Goal: Transaction & Acquisition: Purchase product/service

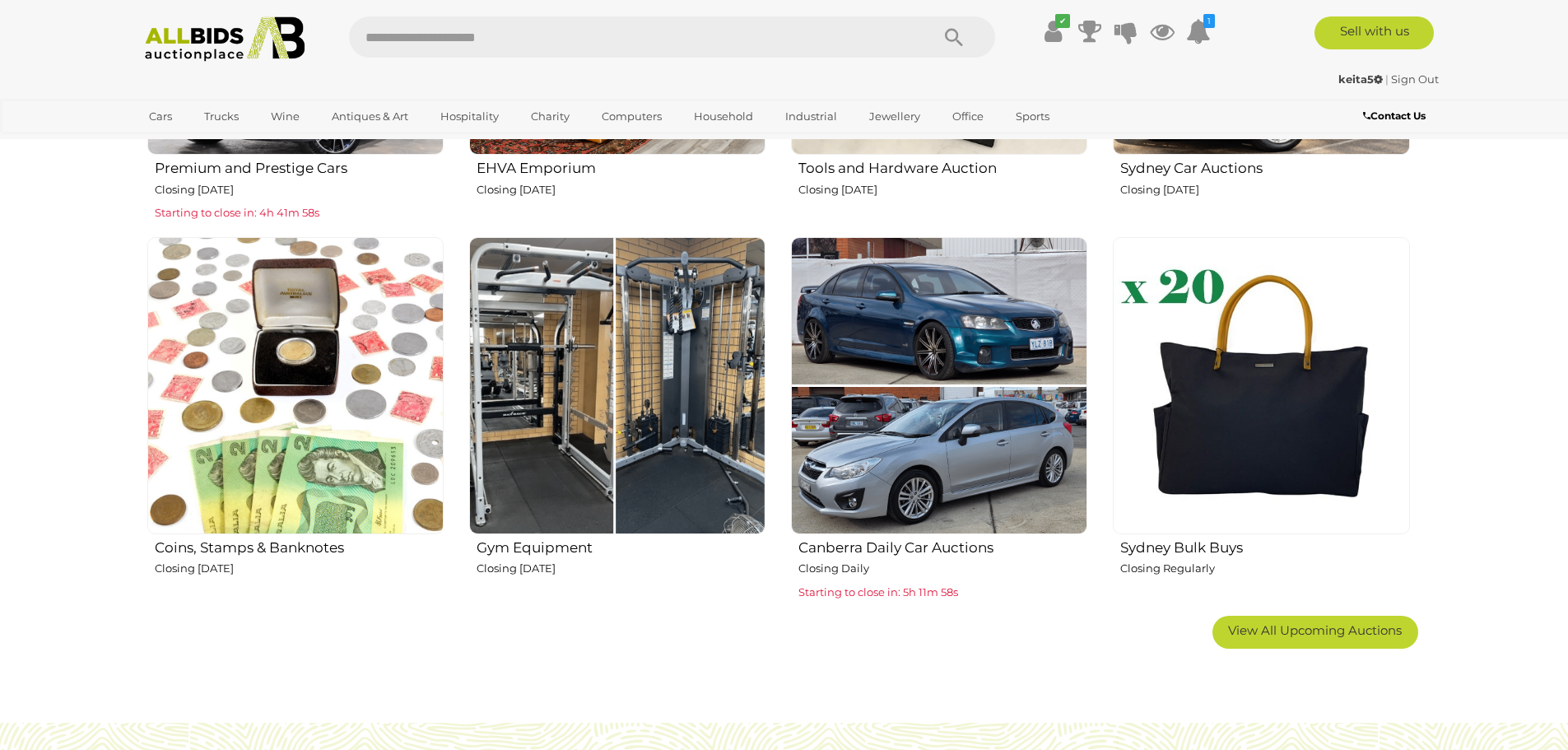
scroll to position [1153, 0]
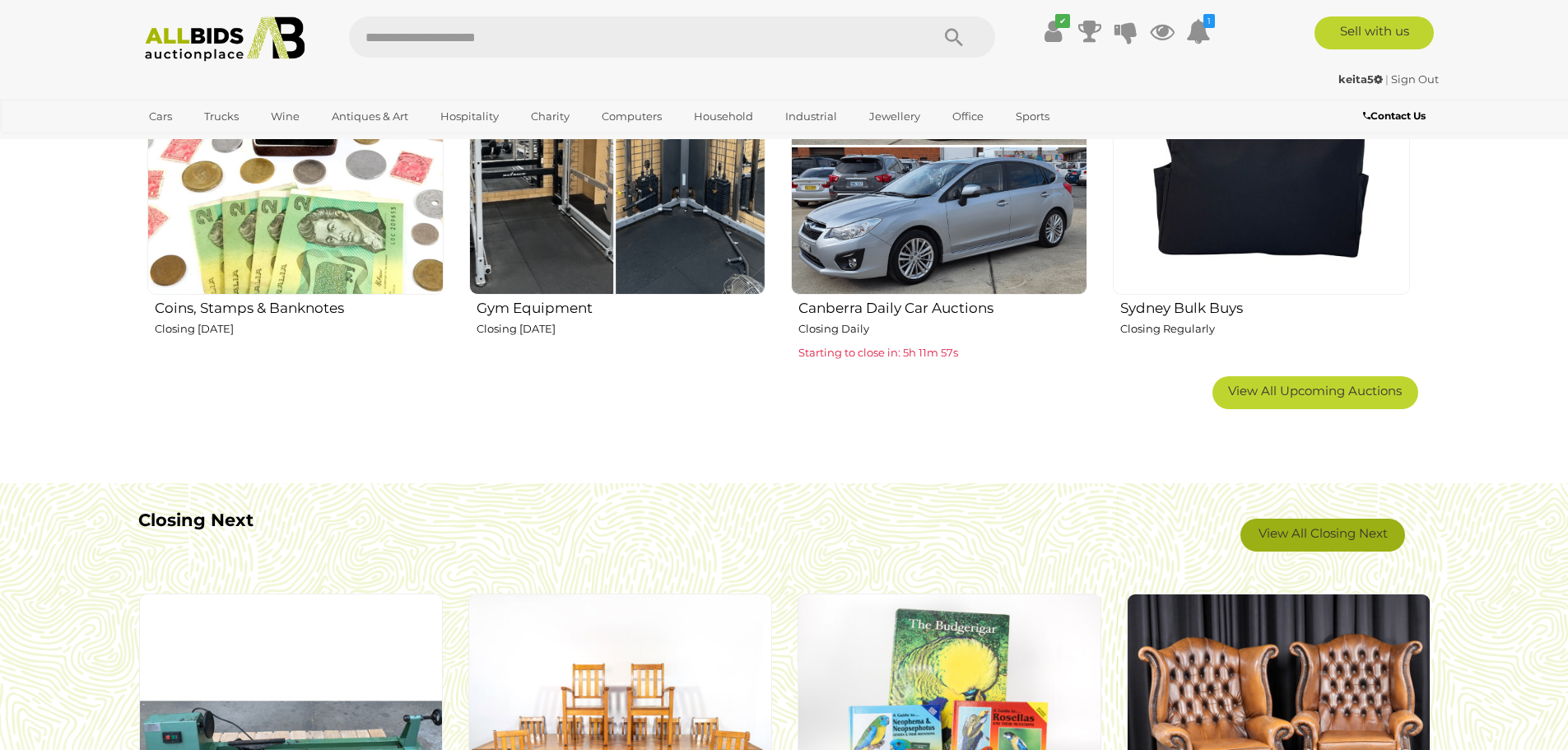
drag, startPoint x: 1324, startPoint y: 539, endPoint x: 1311, endPoint y: 509, distance: 32.7
click at [1324, 538] on link "View All Closing Next" at bounding box center [1322, 534] width 164 height 33
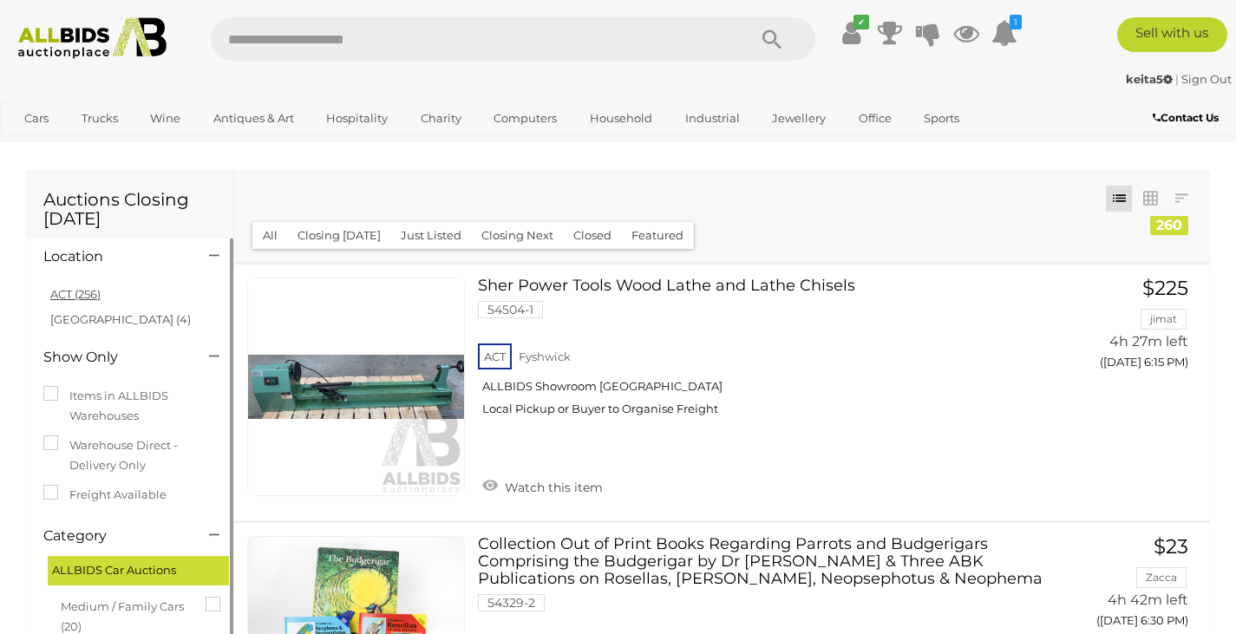
click at [82, 298] on link "ACT (256)" at bounding box center [75, 294] width 50 height 14
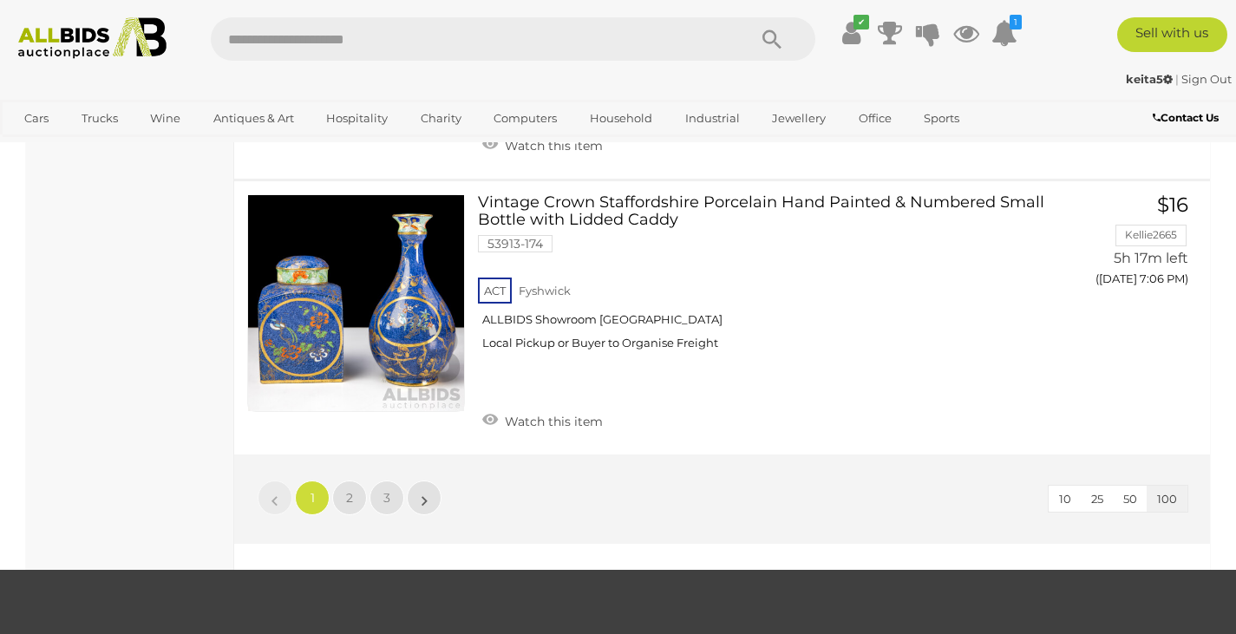
scroll to position [27054, 0]
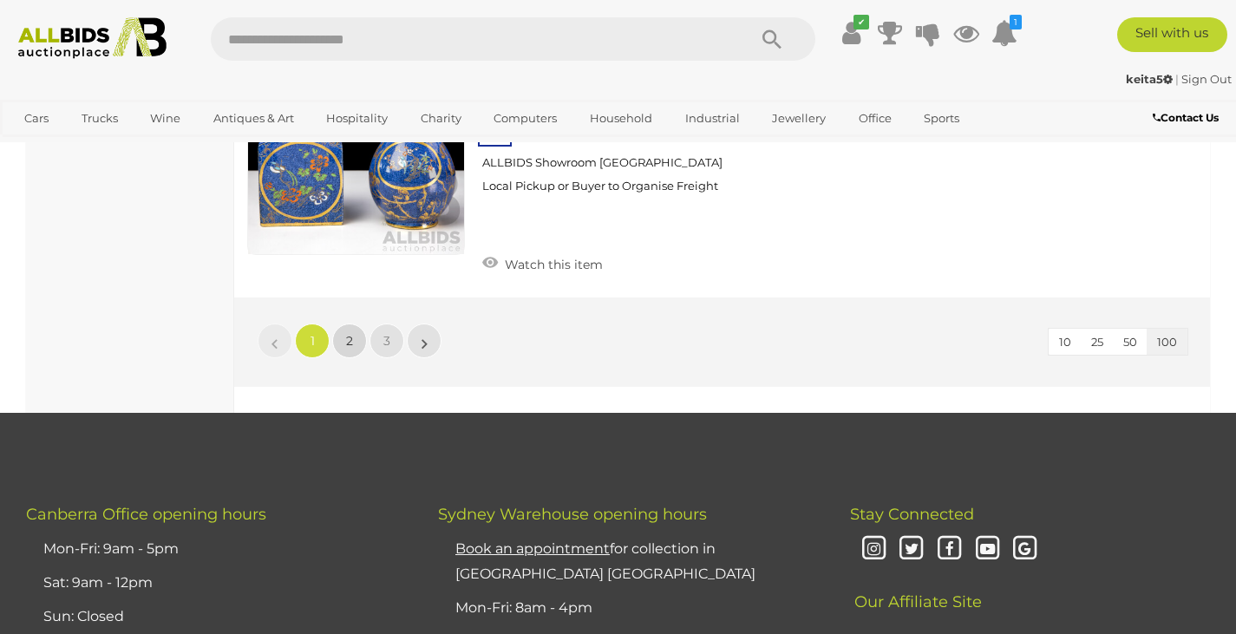
click at [354, 323] on link "2" at bounding box center [349, 340] width 35 height 35
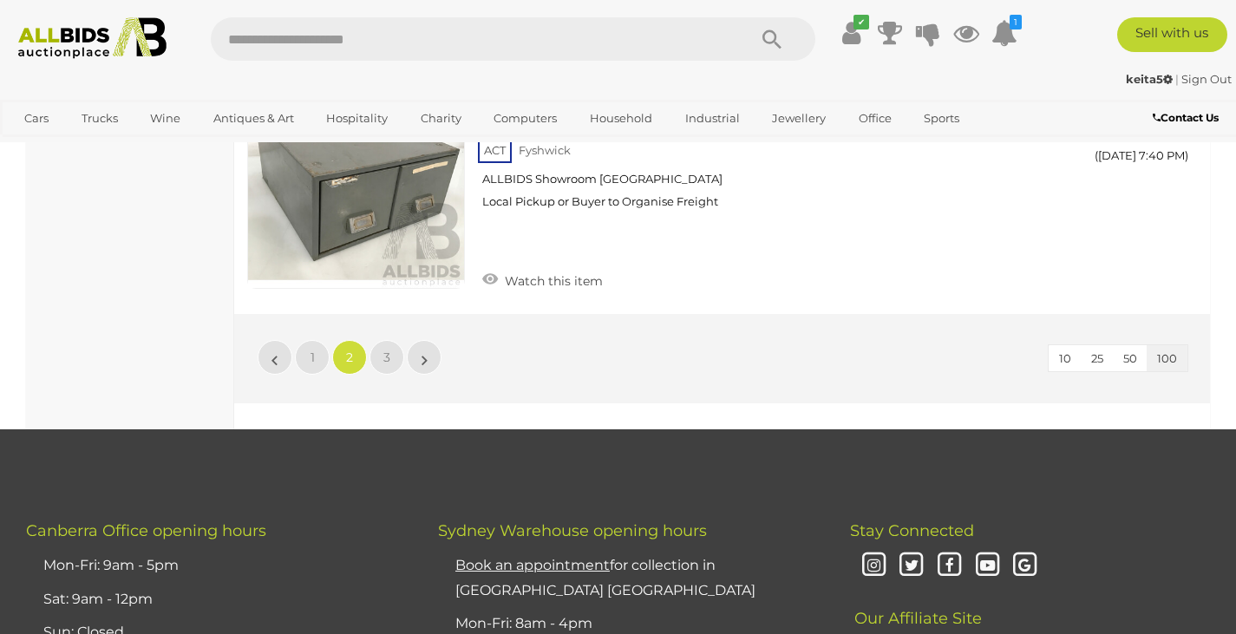
scroll to position [26795, 0]
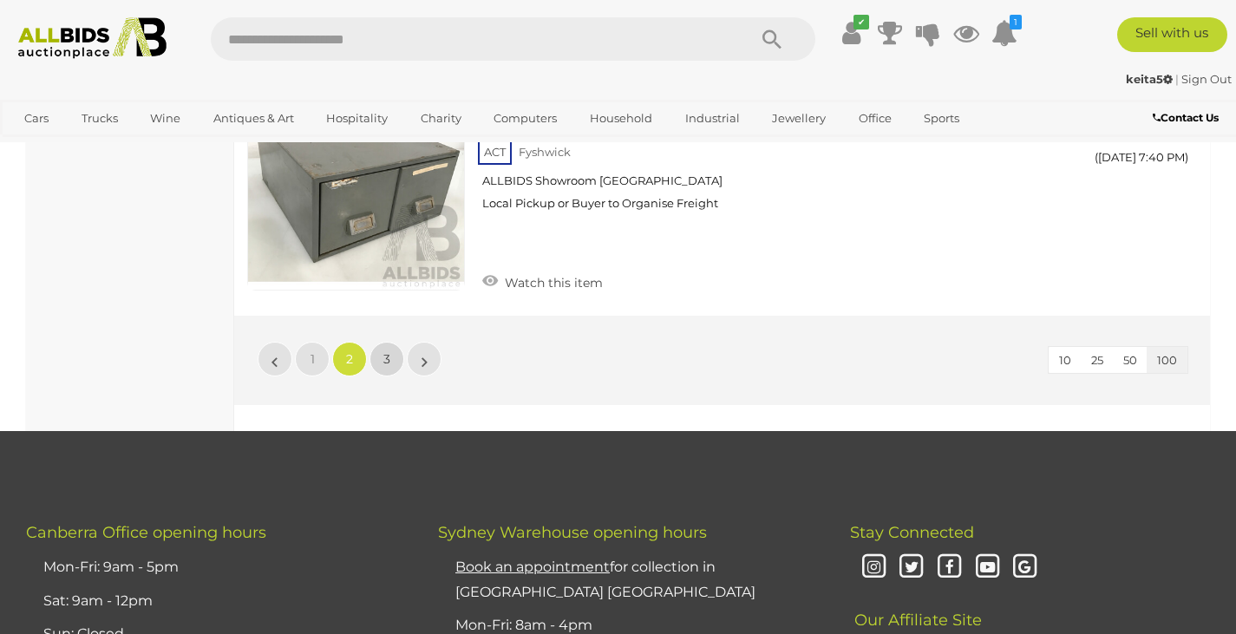
click at [395, 342] on link "3" at bounding box center [386, 359] width 35 height 35
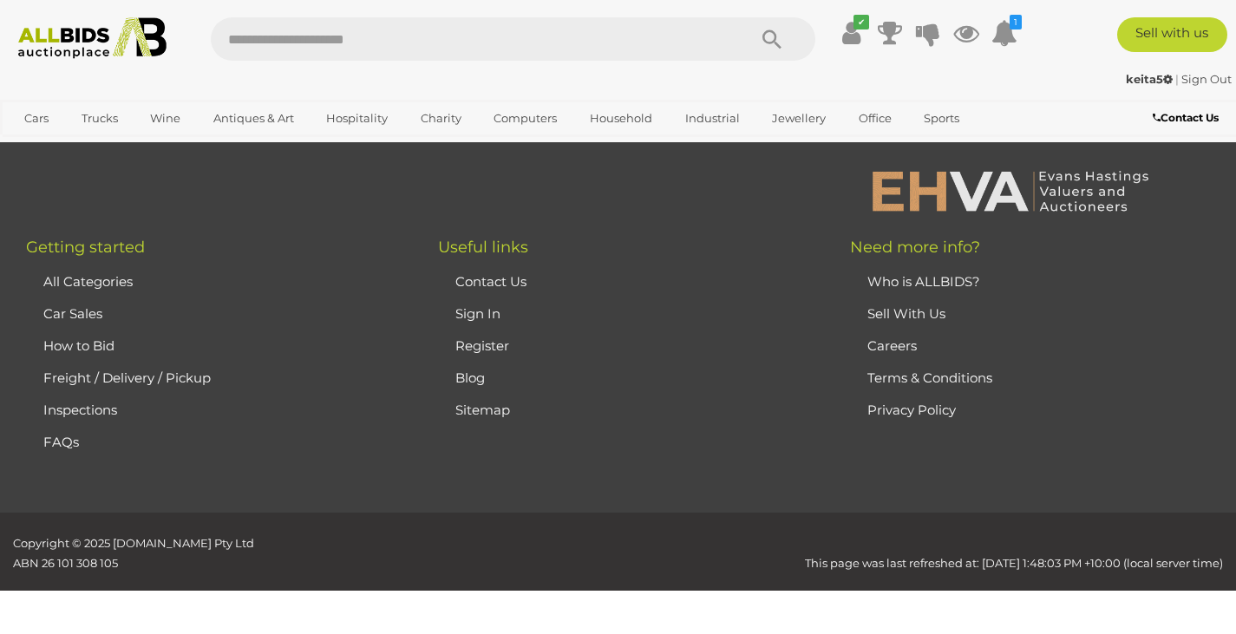
scroll to position [88, 0]
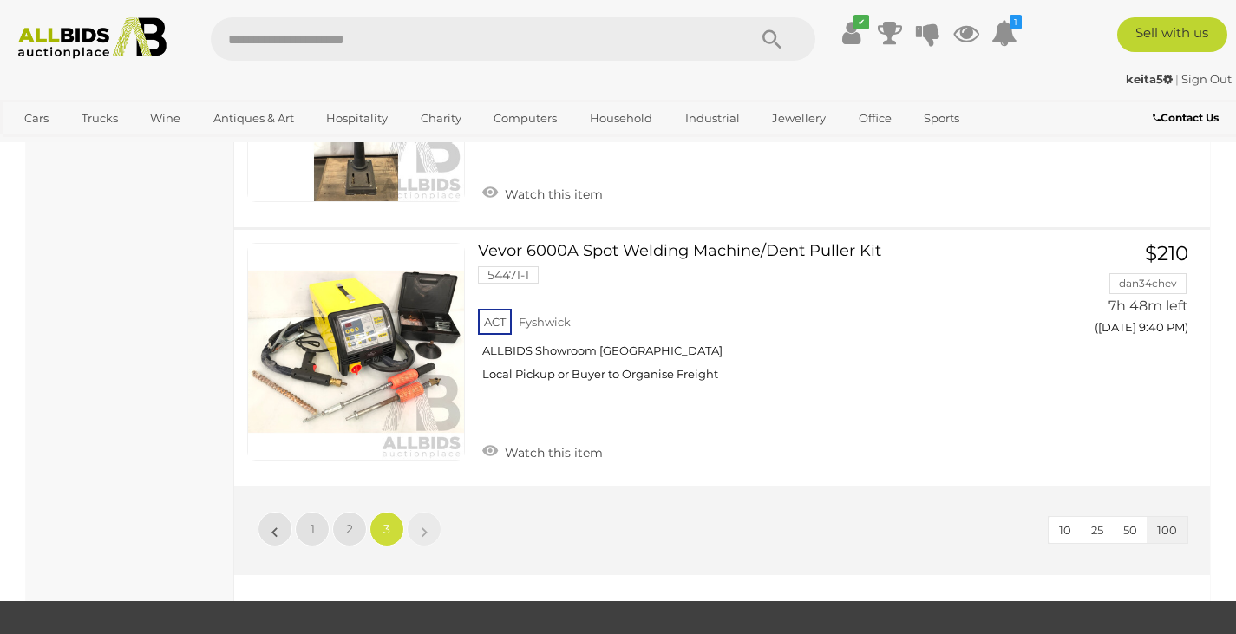
scroll to position [14482, 0]
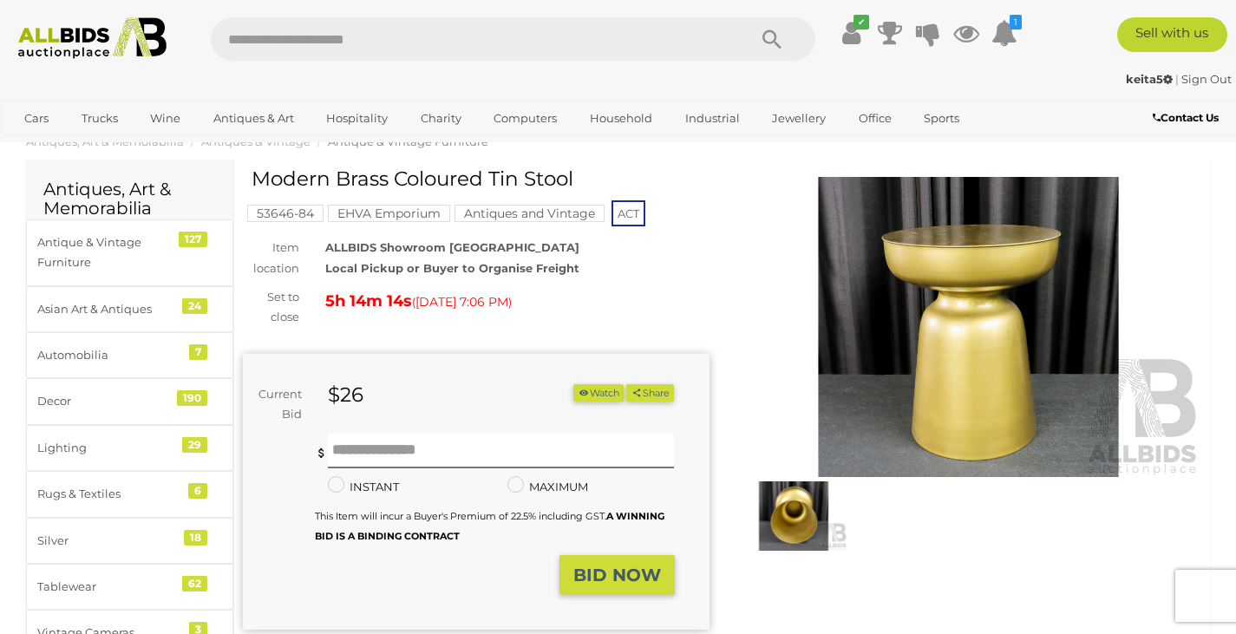
scroll to position [173, 0]
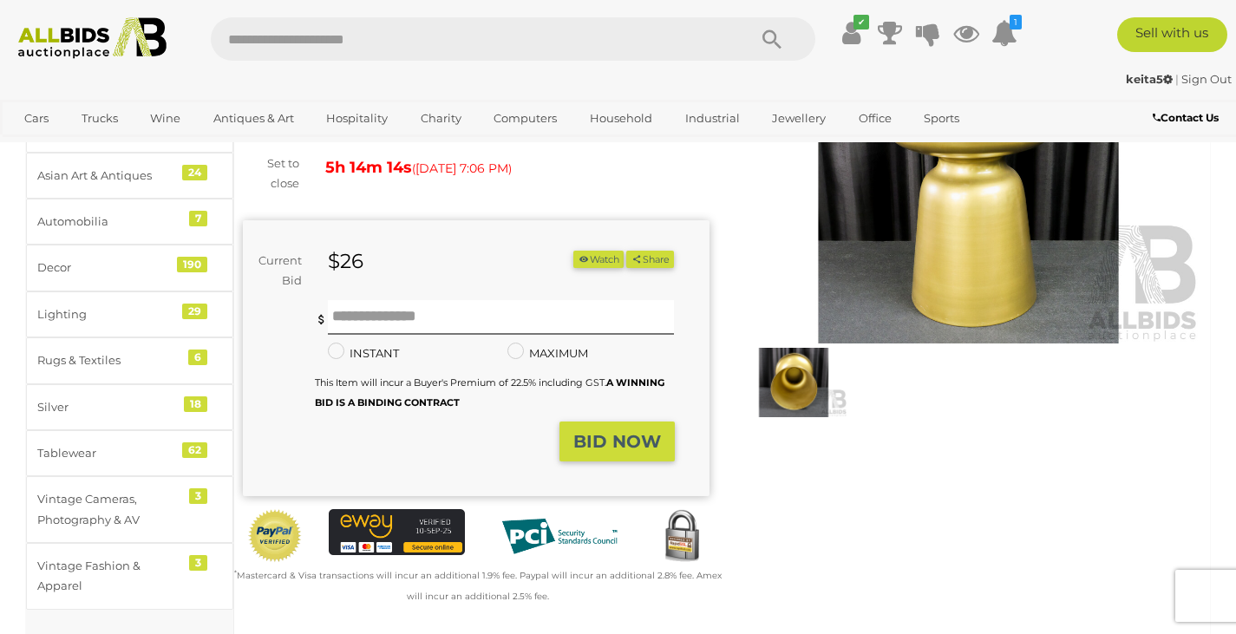
click at [791, 385] on img at bounding box center [794, 382] width 108 height 69
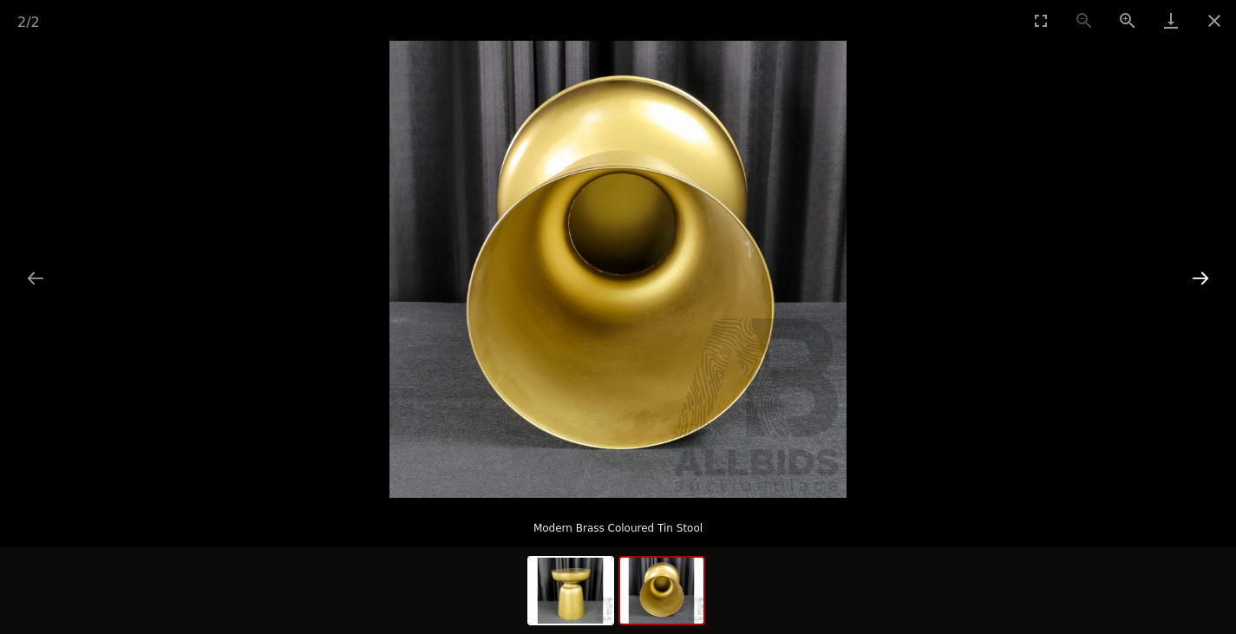
click at [1197, 282] on button "Next slide" at bounding box center [1200, 278] width 36 height 34
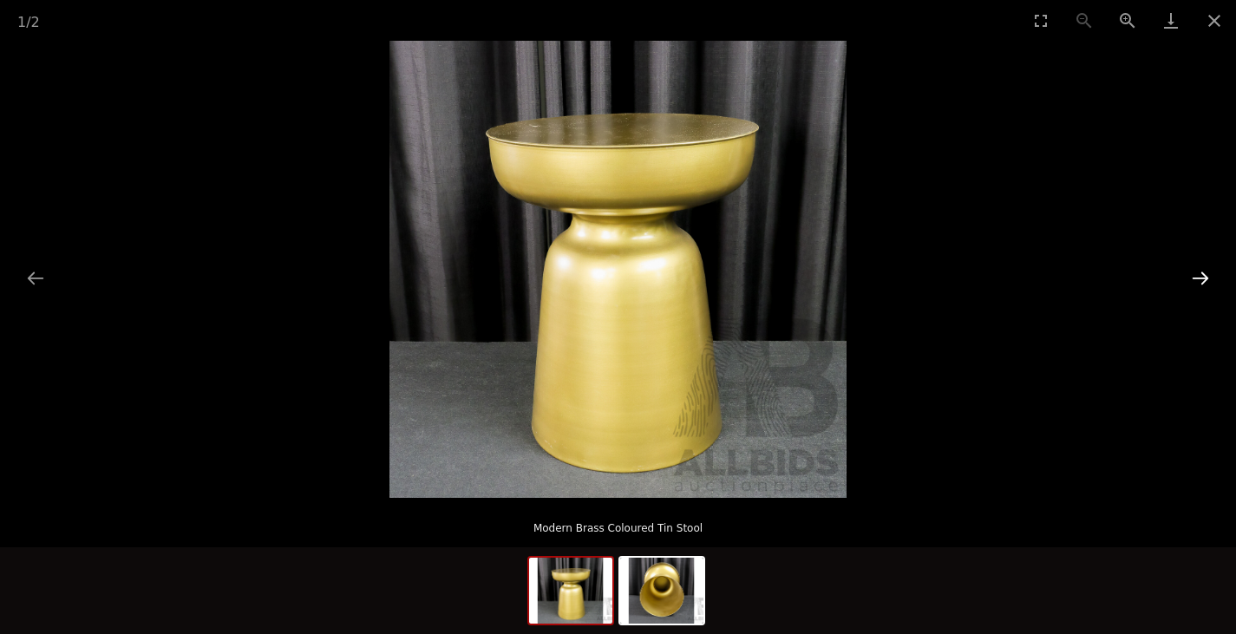
click at [1197, 282] on button "Next slide" at bounding box center [1200, 278] width 36 height 34
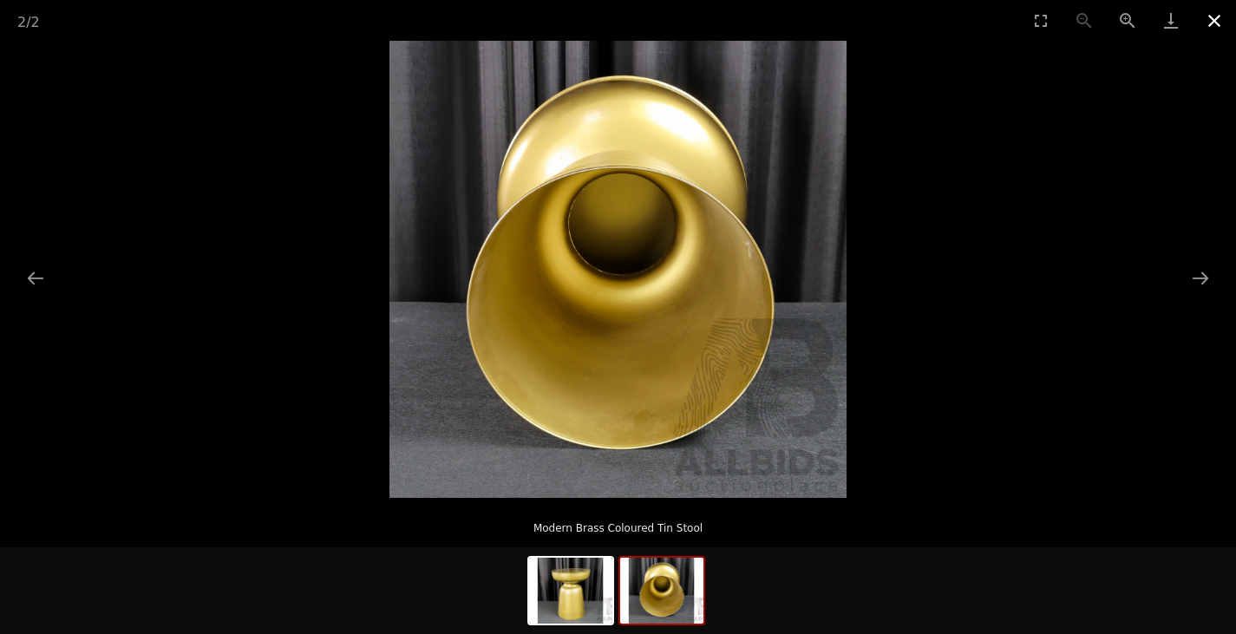
click at [1216, 23] on button "Close gallery" at bounding box center [1213, 20] width 43 height 41
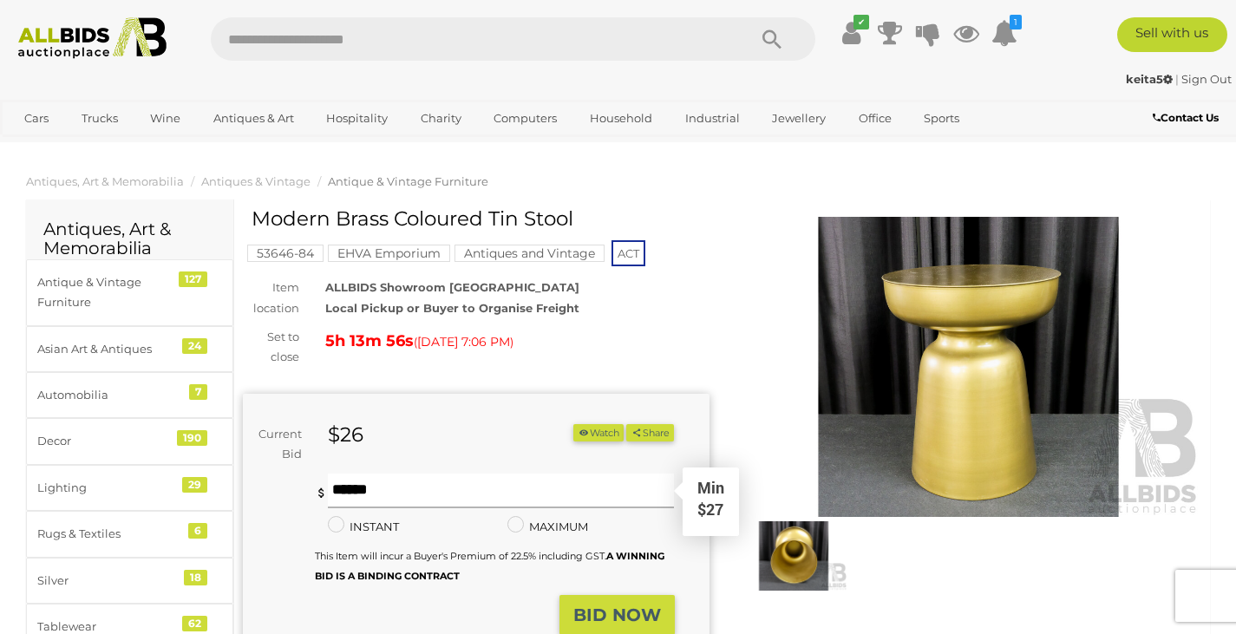
click at [506, 487] on input "text" at bounding box center [501, 490] width 347 height 35
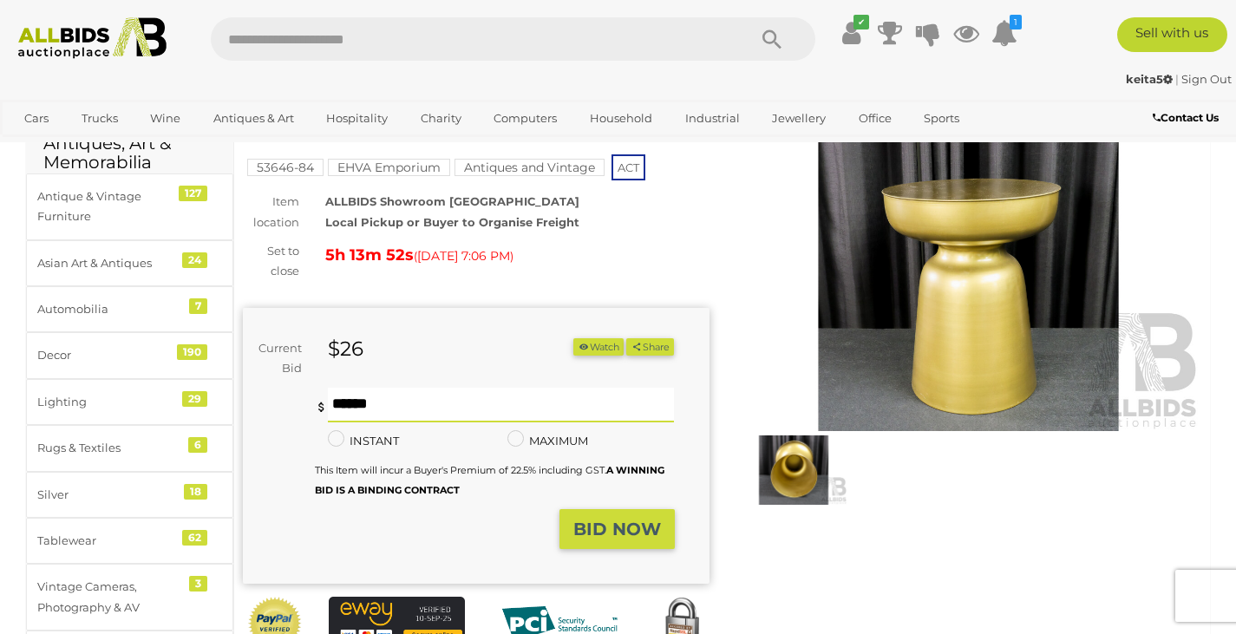
scroll to position [87, 0]
type input "**"
click at [604, 531] on strong "BID NOW" at bounding box center [617, 528] width 88 height 21
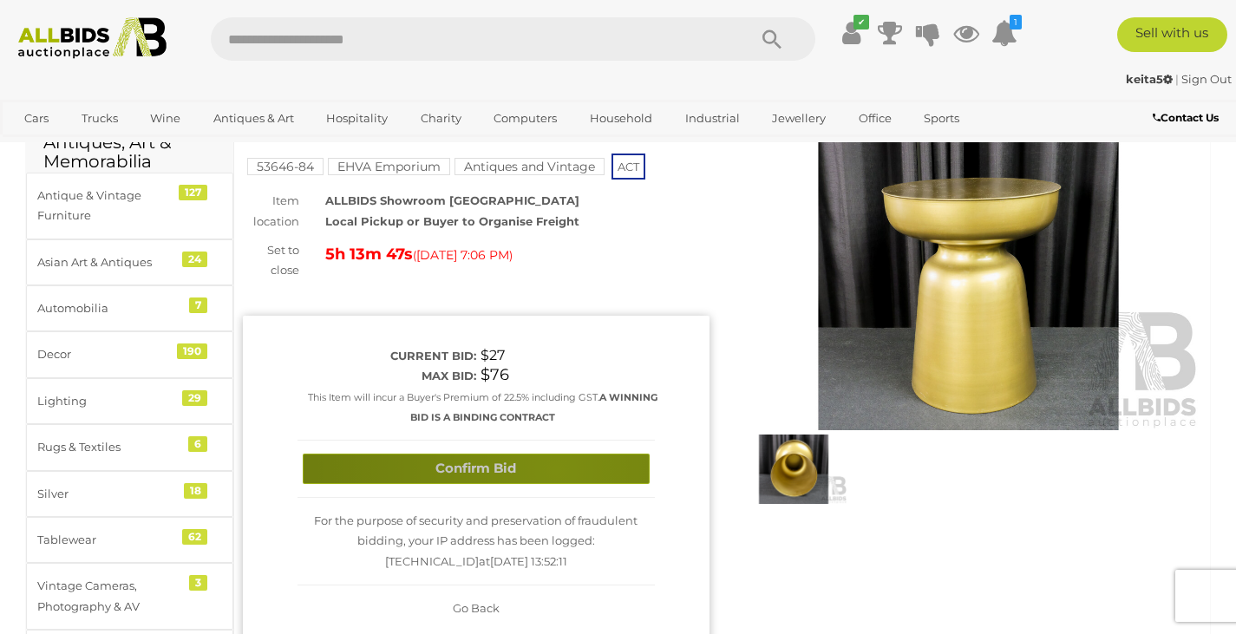
click at [555, 469] on button "Confirm Bid" at bounding box center [476, 468] width 347 height 30
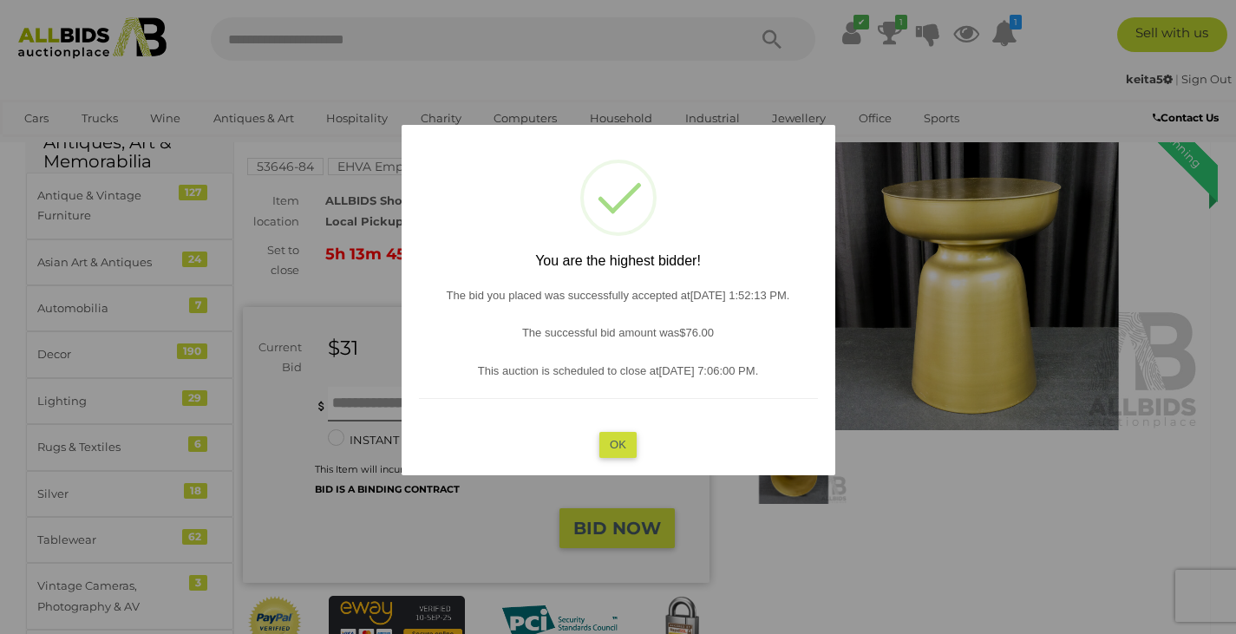
click at [626, 443] on button "OK" at bounding box center [617, 444] width 37 height 25
